Goal: Task Accomplishment & Management: Complete application form

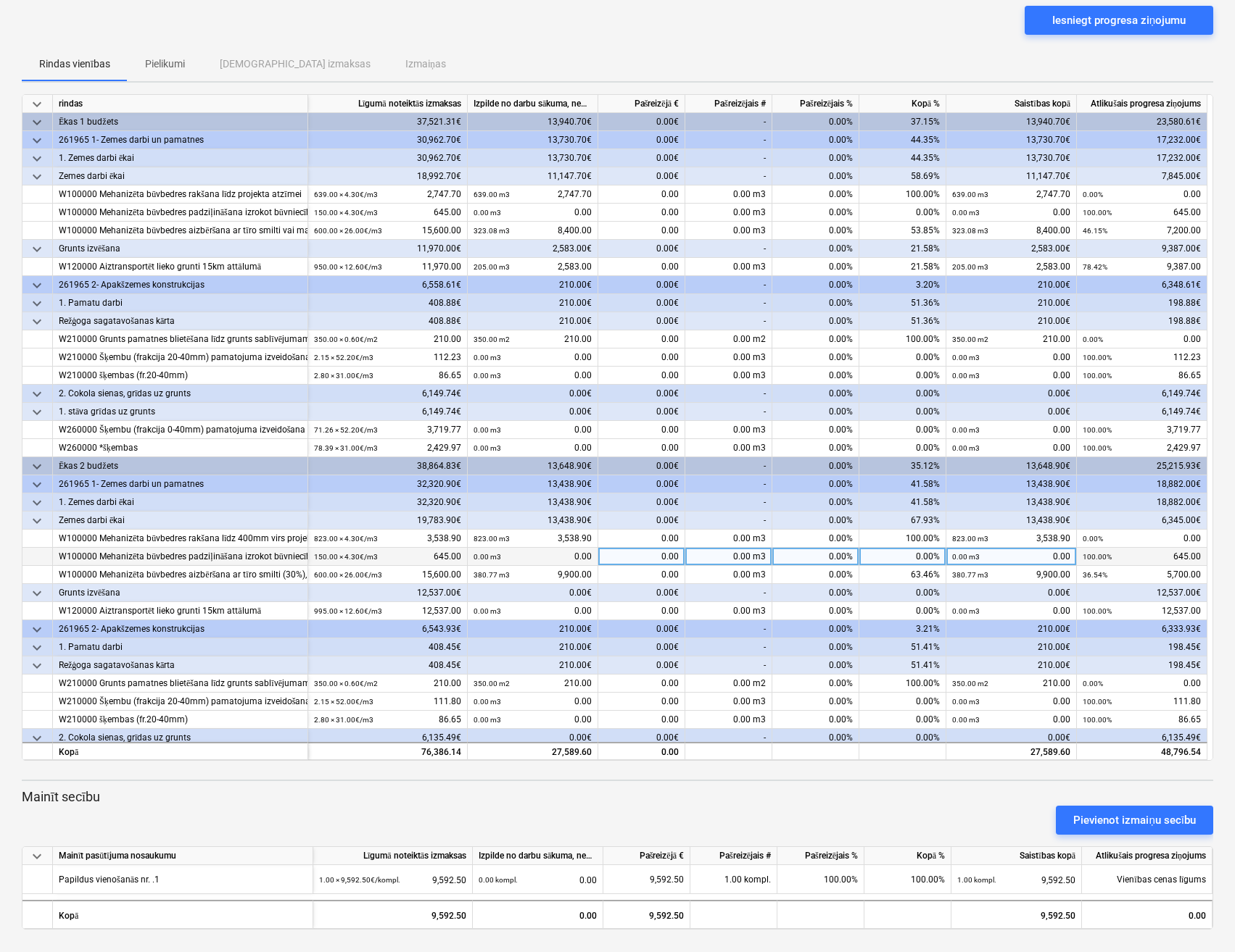
click at [651, 559] on div "0.00" at bounding box center [641, 557] width 87 height 19
type input "645"
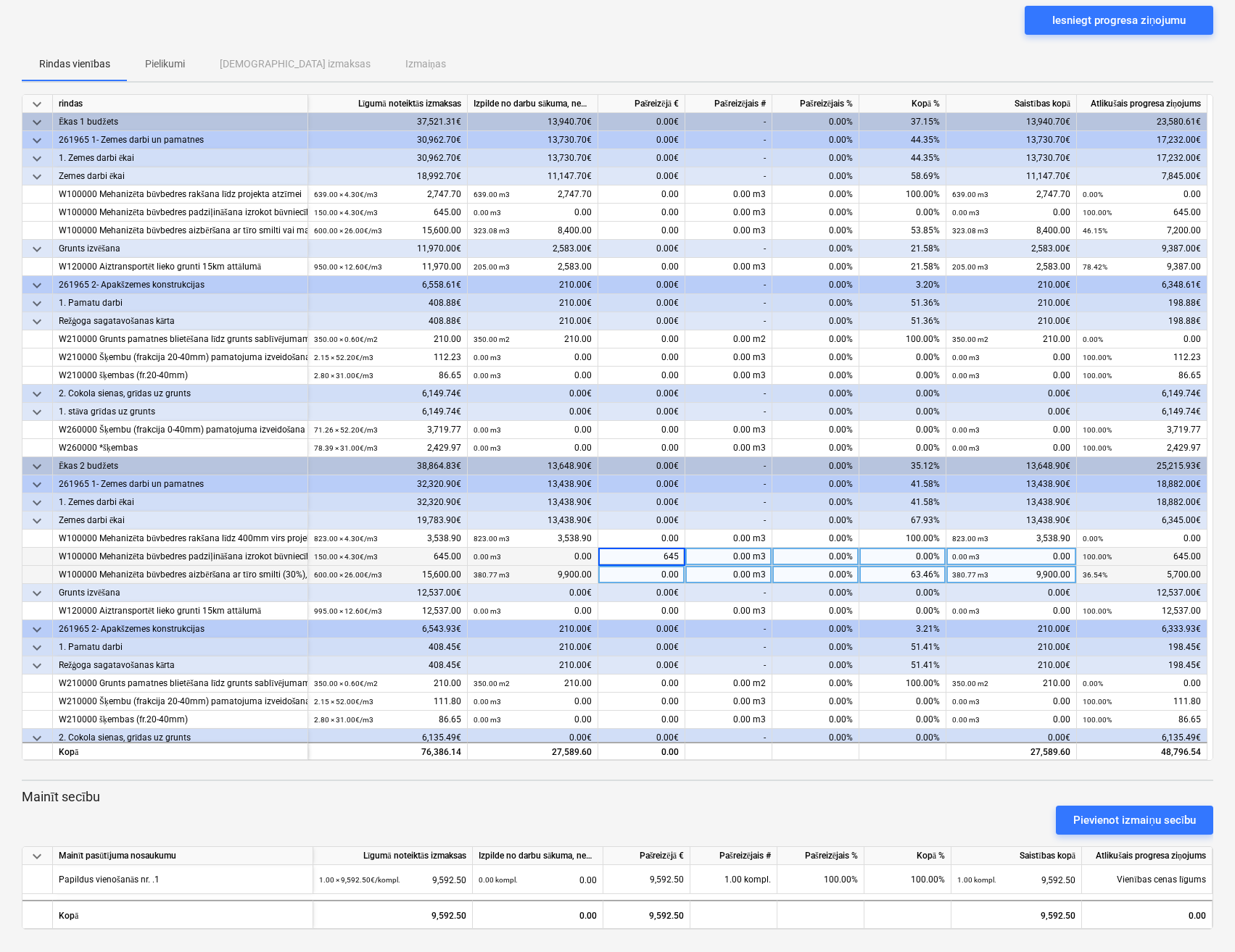
click at [645, 575] on div "0.00" at bounding box center [641, 575] width 87 height 19
type input "5700"
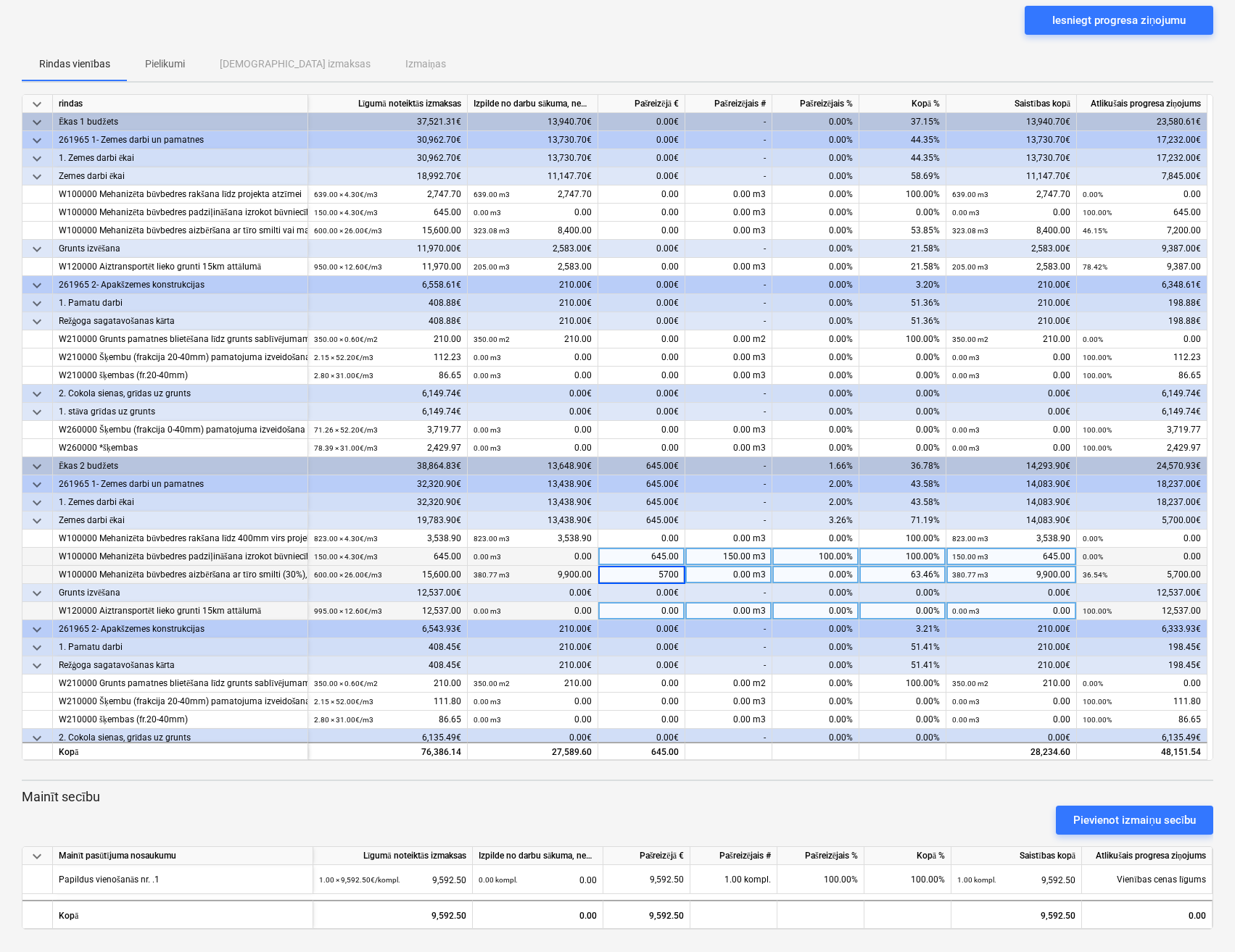
click at [615, 614] on div "0.00" at bounding box center [641, 611] width 87 height 19
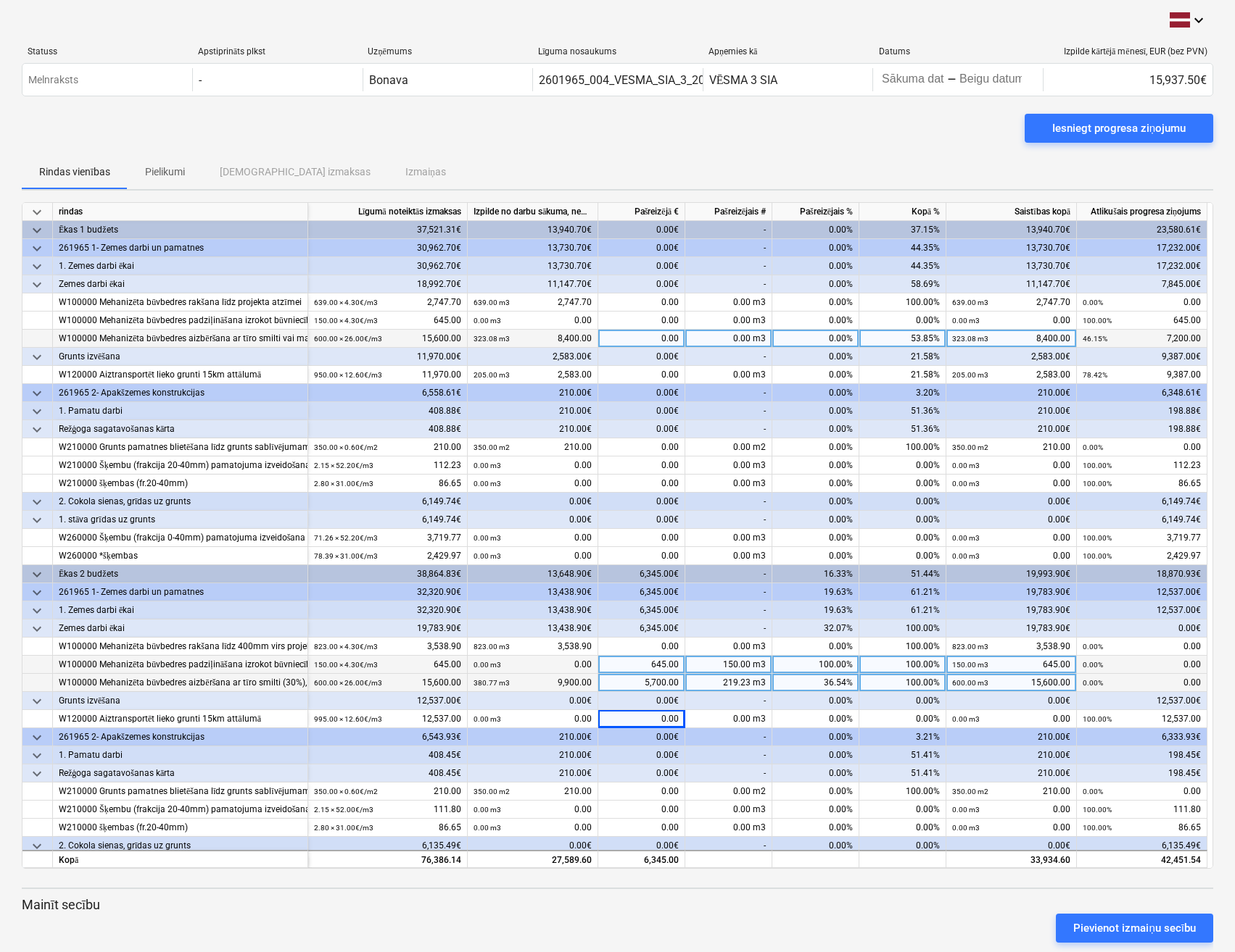
click at [642, 338] on div "0.00" at bounding box center [641, 338] width 87 height 19
type input "4000"
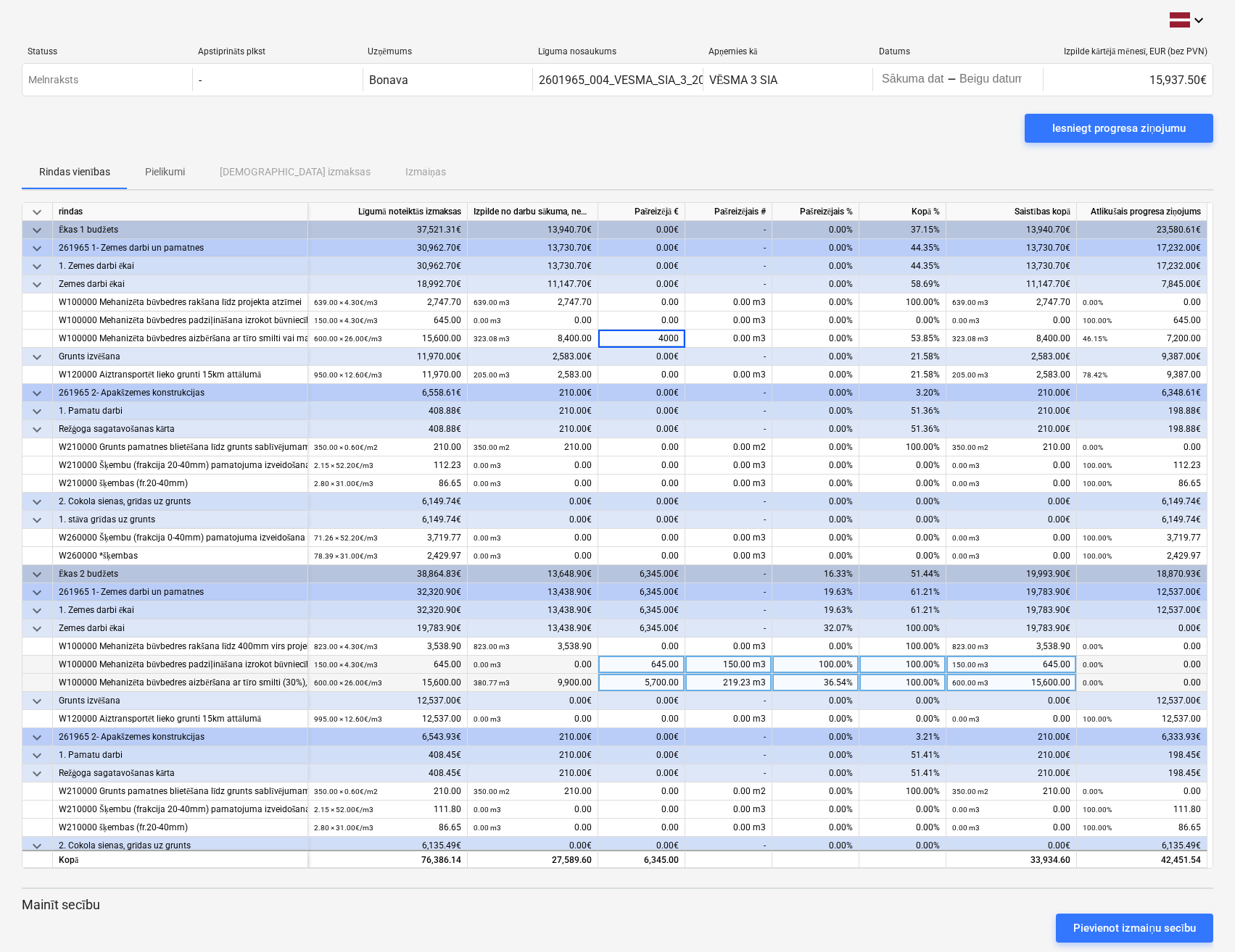
click at [641, 405] on div "0.00€" at bounding box center [641, 411] width 87 height 19
click at [657, 339] on div "4,000.00" at bounding box center [641, 338] width 87 height 19
type input "4100"
click at [635, 384] on div "0.00€" at bounding box center [641, 393] width 87 height 19
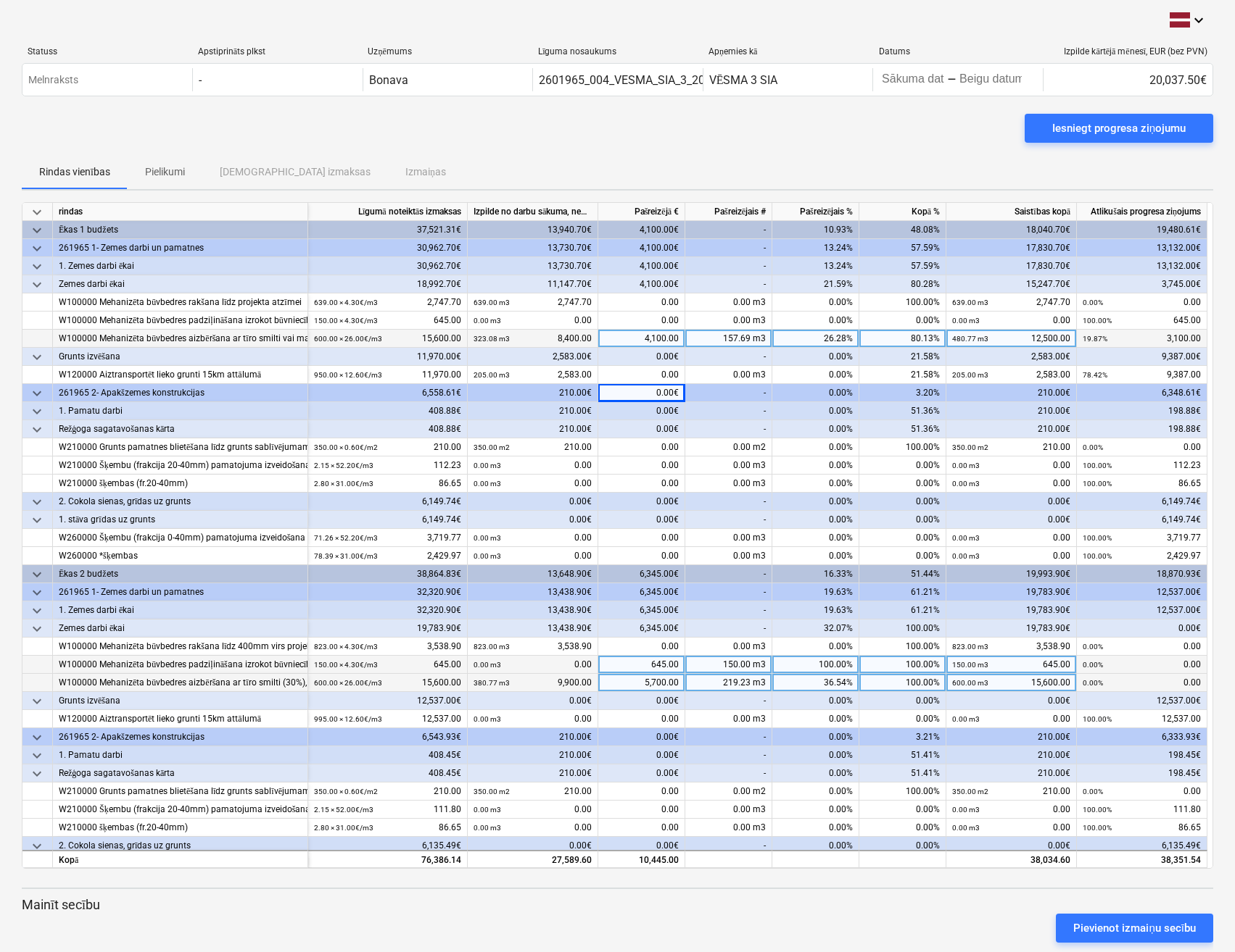
click at [663, 338] on div "4,100.00" at bounding box center [641, 338] width 87 height 19
type input "4098"
click at [643, 411] on div "0.00€" at bounding box center [641, 411] width 87 height 19
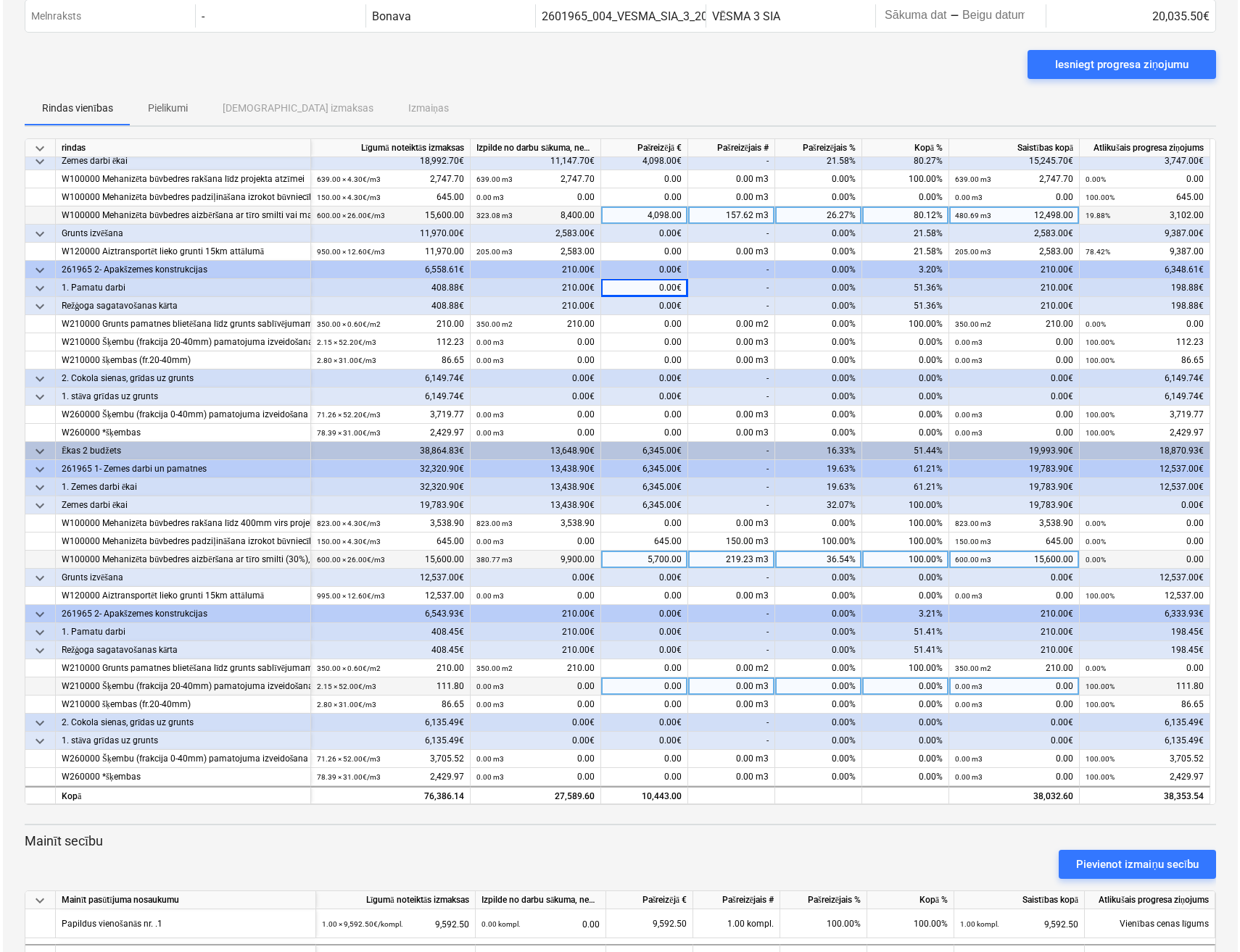
scroll to position [108, 0]
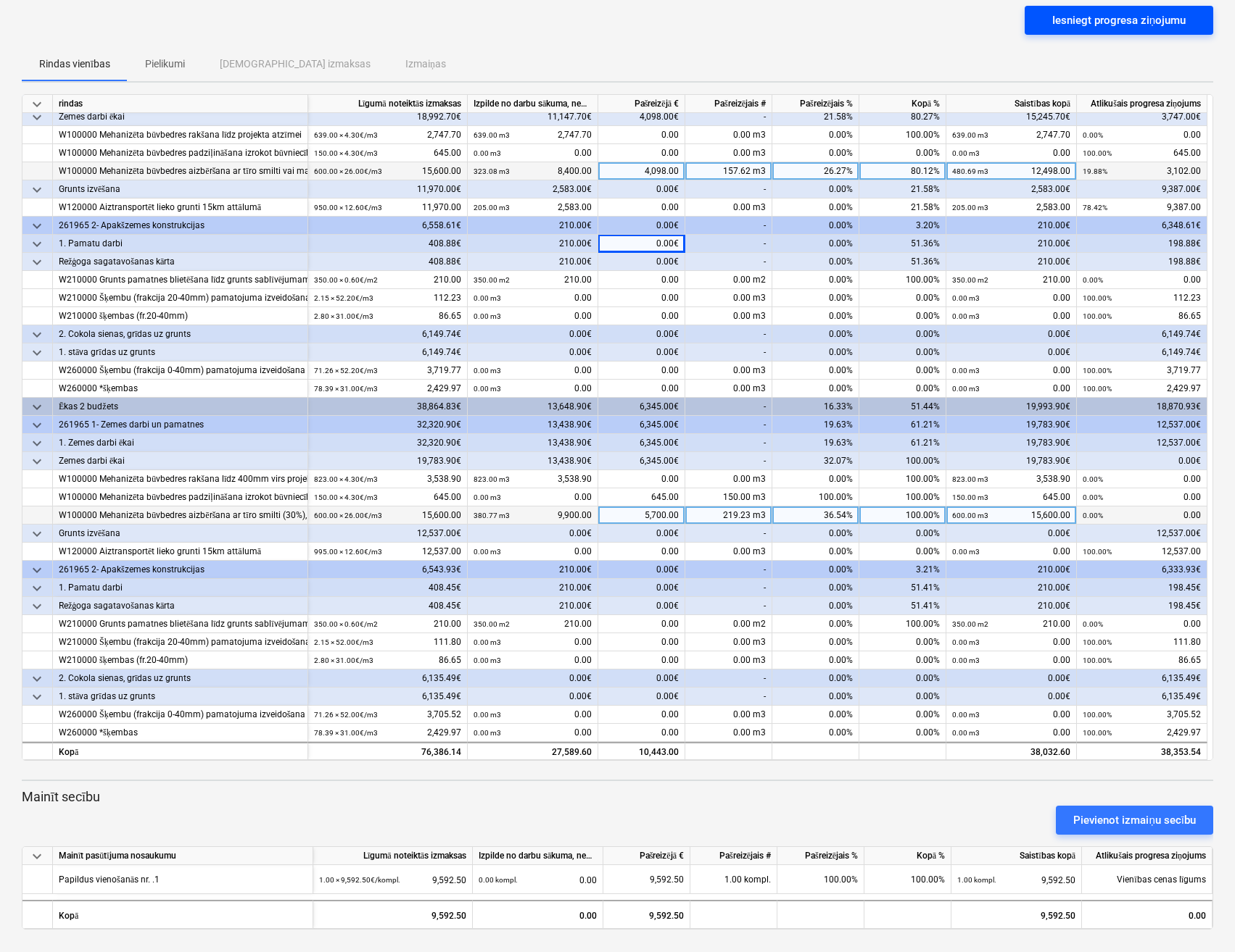
click at [1101, 21] on div "Iesniegt progresa ziņojumu" at bounding box center [1119, 20] width 133 height 19
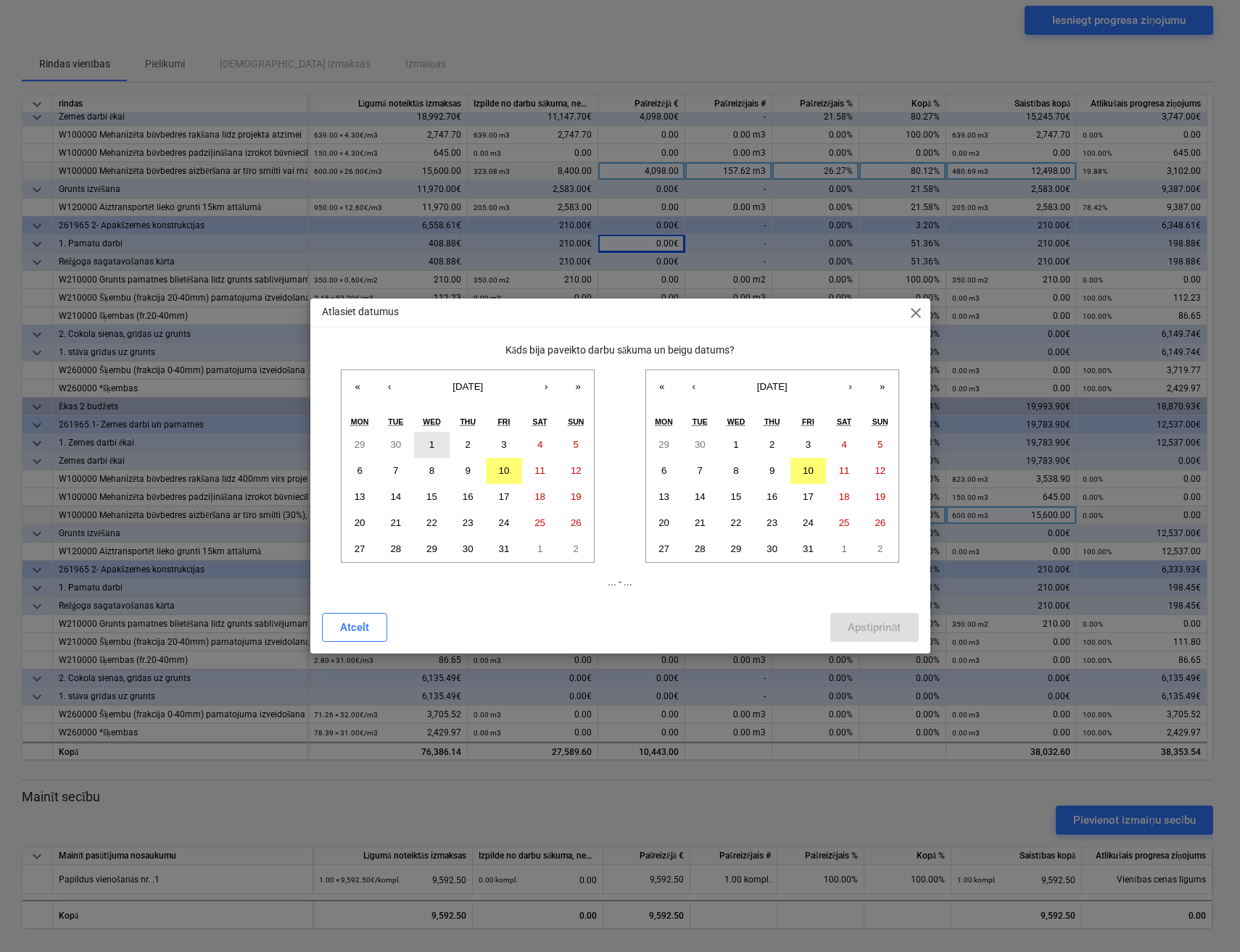
click at [427, 447] on button "1" at bounding box center [431, 445] width 36 height 26
click at [816, 471] on button "10" at bounding box center [808, 471] width 36 height 26
click at [885, 626] on div "Apstiprināt" at bounding box center [874, 627] width 53 height 19
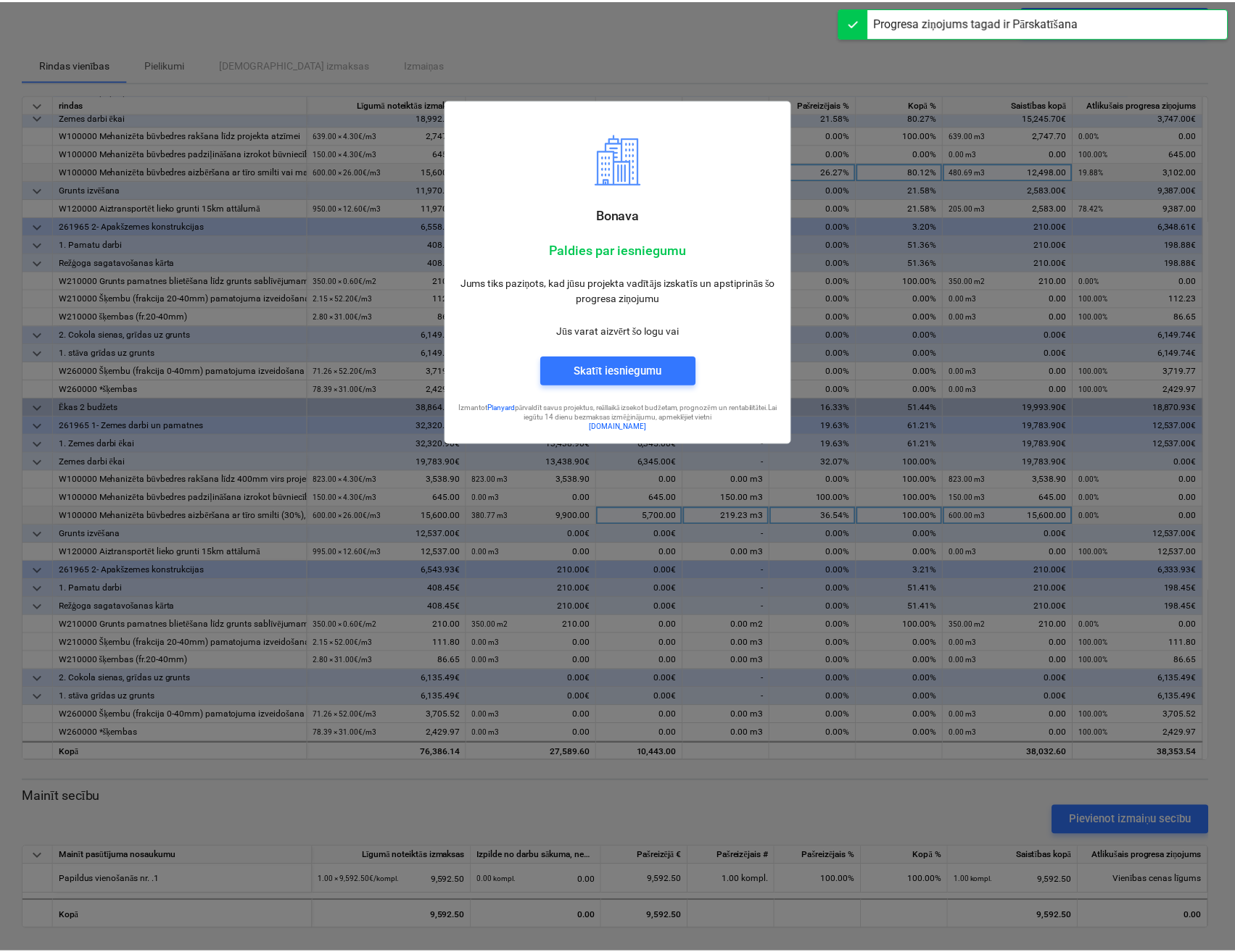
scroll to position [79, 0]
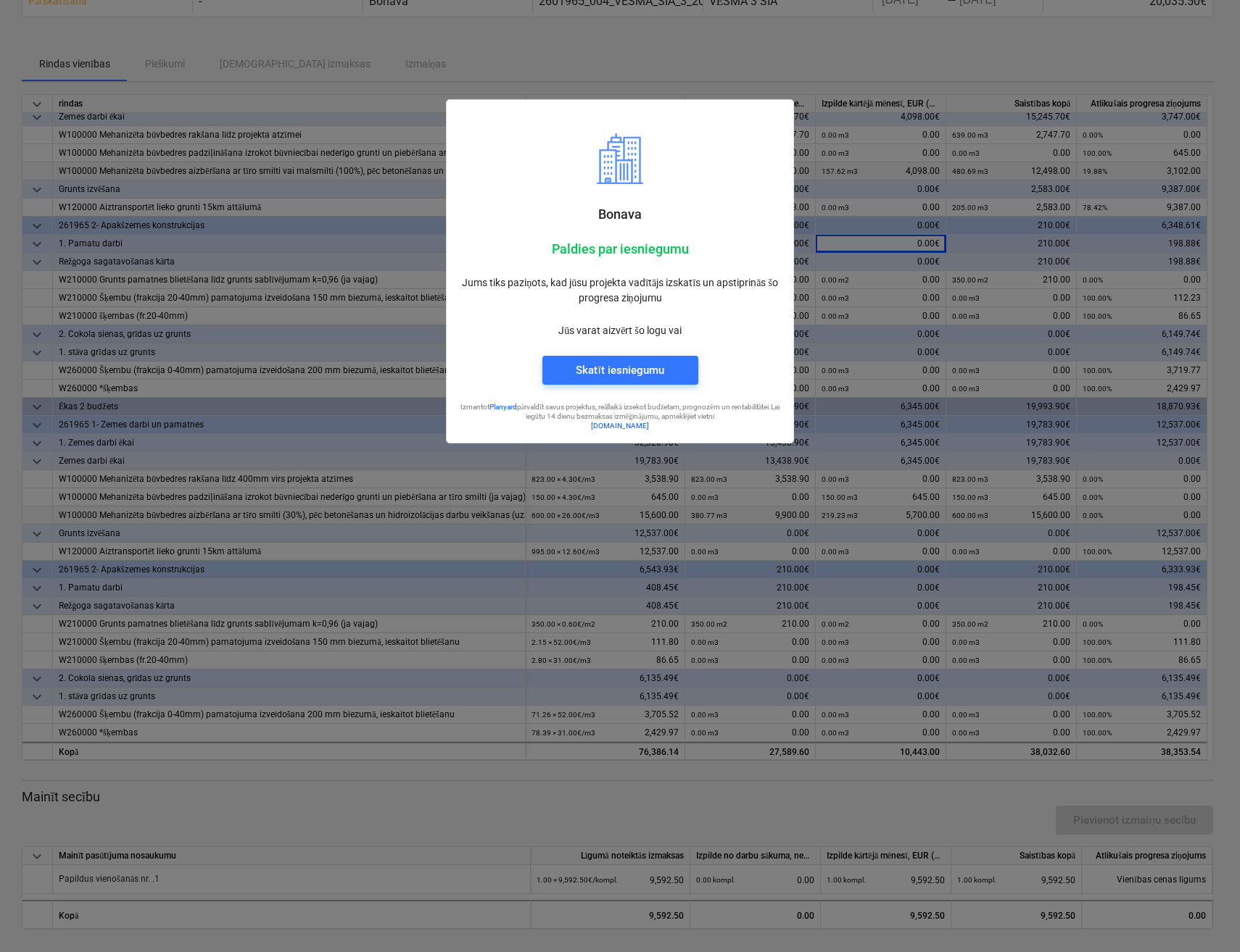
click at [784, 920] on div at bounding box center [620, 476] width 1240 height 952
click at [636, 374] on div "Skatīt iesniegumu" at bounding box center [620, 369] width 88 height 19
